Goal: Subscribe to service/newsletter

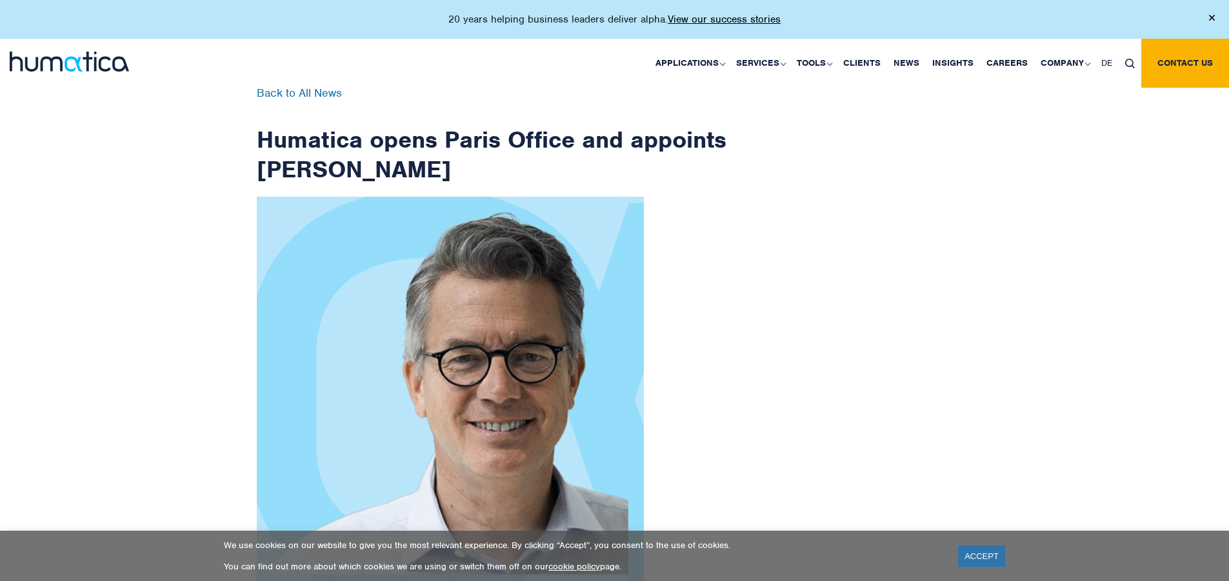
scroll to position [2058, 0]
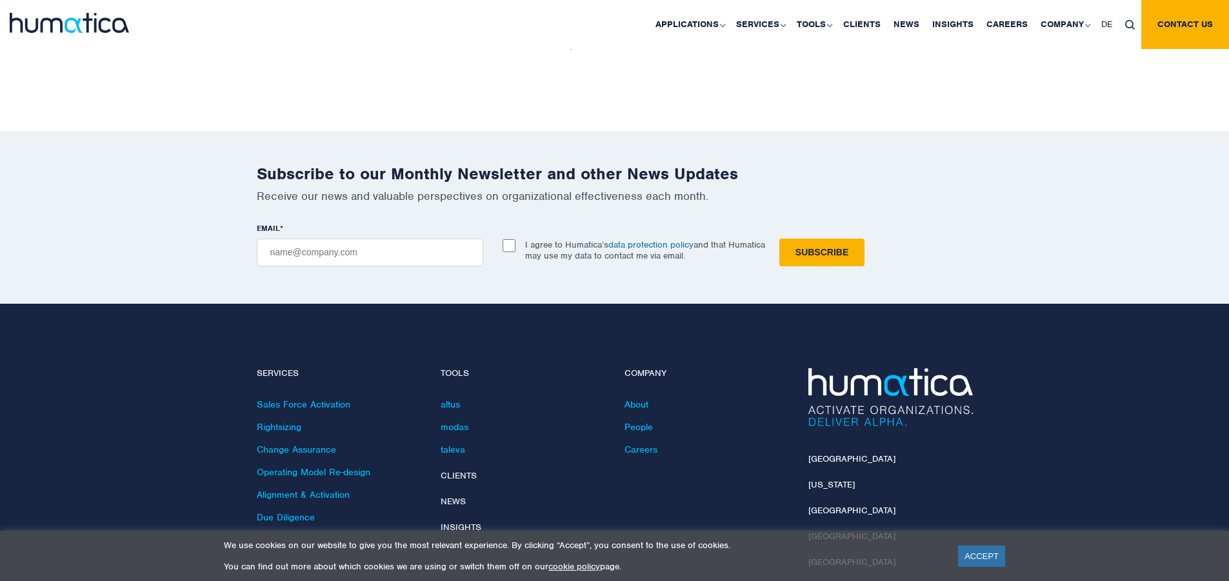
checkbox input "true"
type input "[EMAIL_ADDRESS][DOMAIN_NAME]"
click at [779, 239] on input "Subscribe" at bounding box center [821, 253] width 85 height 28
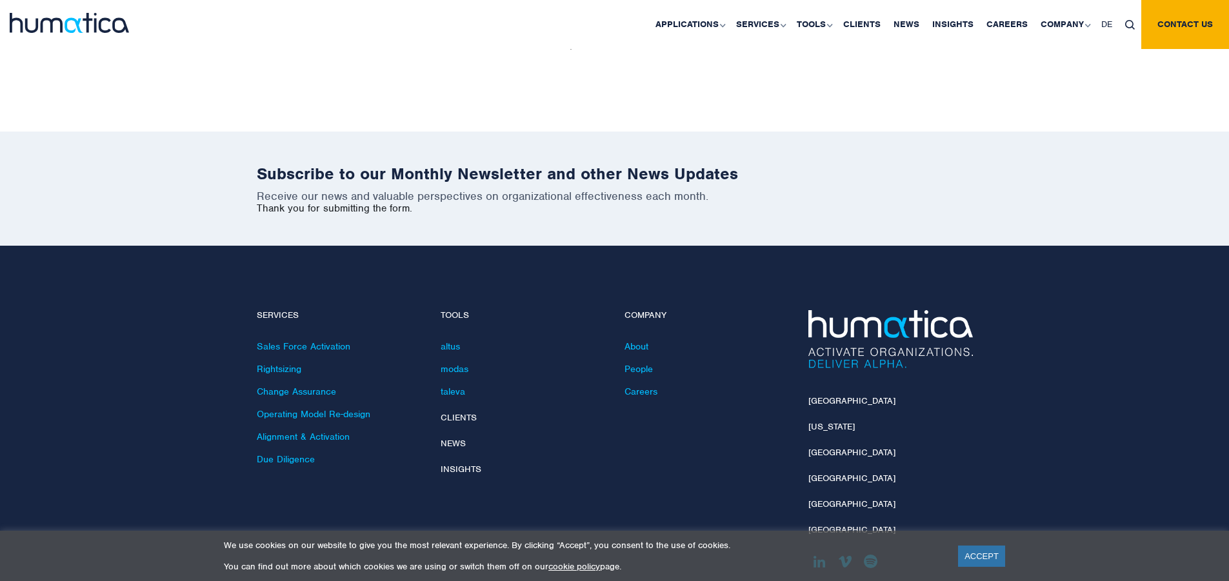
scroll to position [2000, 0]
